Goal: Information Seeking & Learning: Learn about a topic

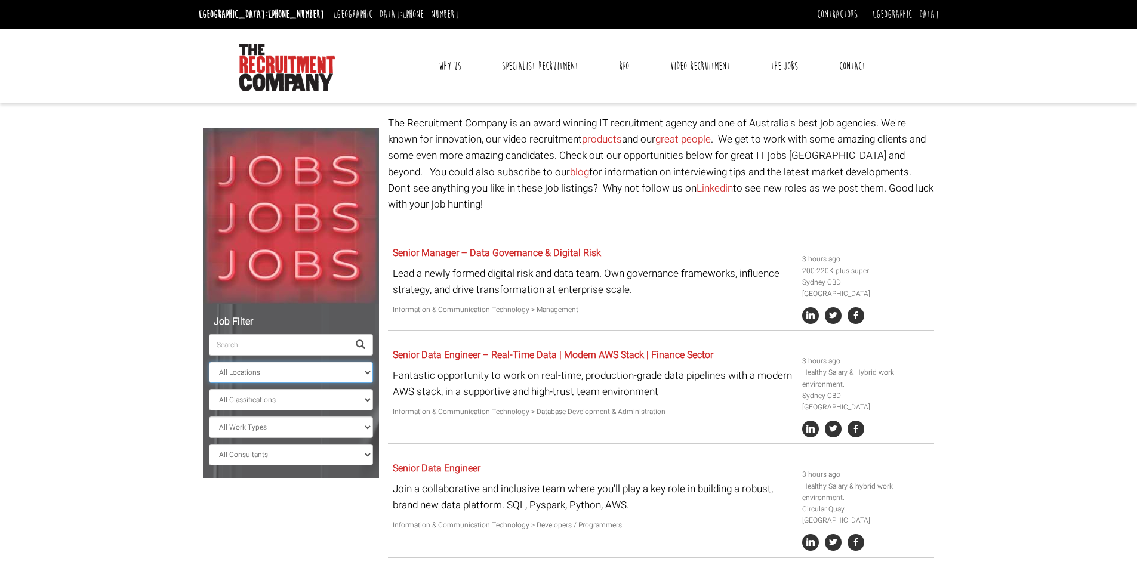
click at [262, 376] on select "All Locations [GEOGRAPHIC_DATA] [GEOGRAPHIC_DATA] [GEOGRAPHIC_DATA] [GEOGRAPHIC…" at bounding box center [291, 372] width 164 height 21
select select "[GEOGRAPHIC_DATA]"
click at [209, 362] on select "All Locations [GEOGRAPHIC_DATA] [GEOGRAPHIC_DATA] [GEOGRAPHIC_DATA] [GEOGRAPHIC…" at bounding box center [291, 372] width 164 height 21
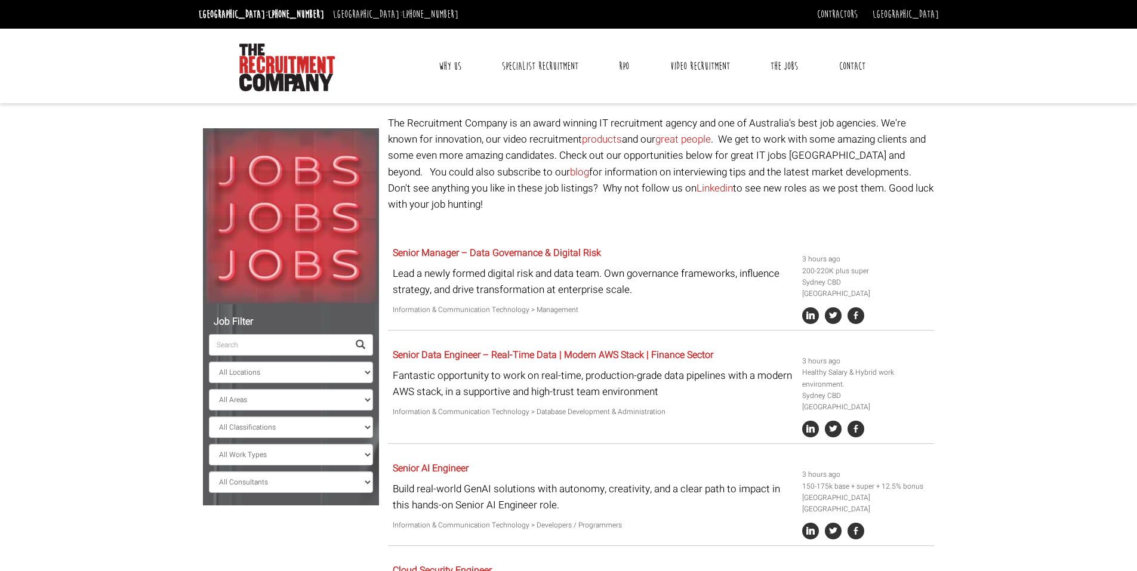
click at [358, 343] on span at bounding box center [361, 345] width 10 height 10
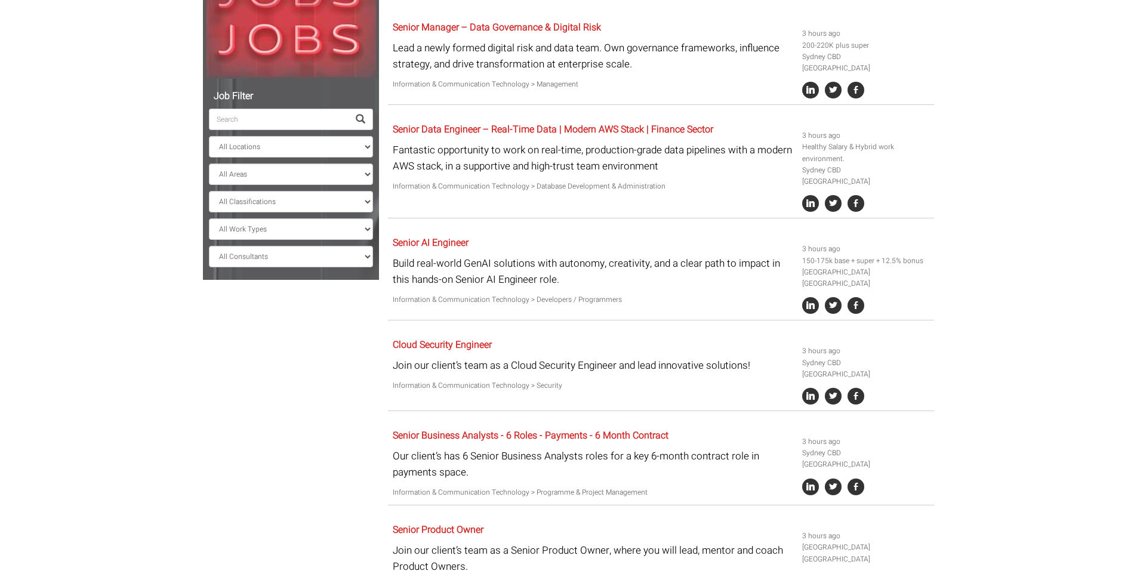
scroll to position [298, 0]
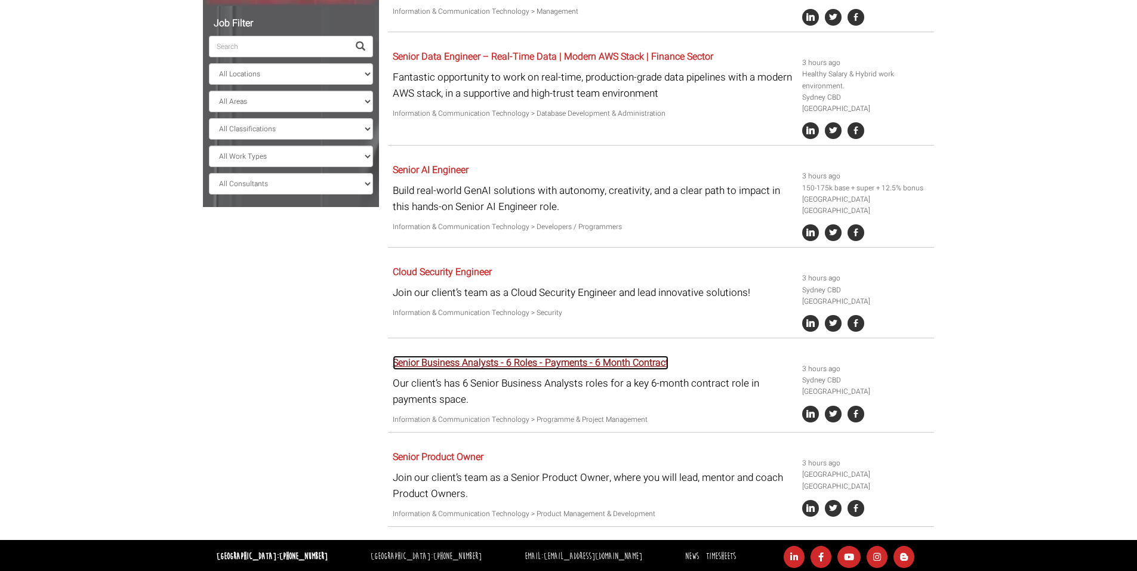
click at [472, 356] on link "Senior Business Analysts - 6 Roles - Payments - 6 Month Contract" at bounding box center [531, 363] width 276 height 14
